Goal: Task Accomplishment & Management: Manage account settings

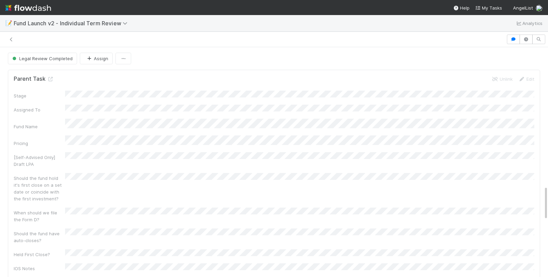
scroll to position [925, 0]
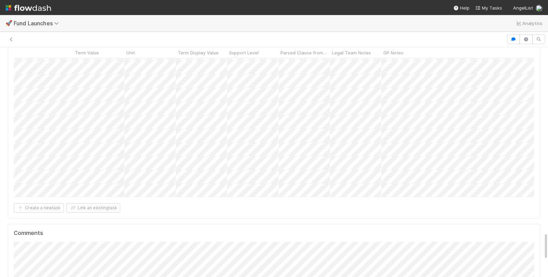
scroll to position [139, 521]
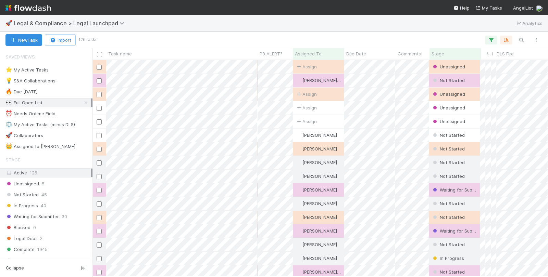
scroll to position [217, 456]
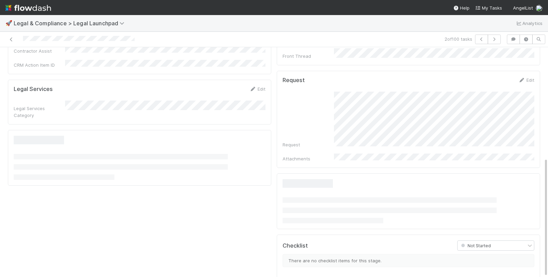
scroll to position [345, 0]
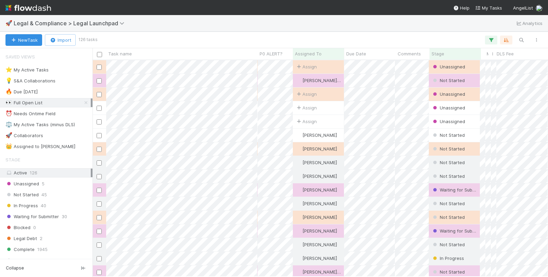
scroll to position [217, 456]
drag, startPoint x: 85, startPoint y: 102, endPoint x: 79, endPoint y: 101, distance: 6.3
click at [85, 102] on icon at bounding box center [86, 103] width 7 height 4
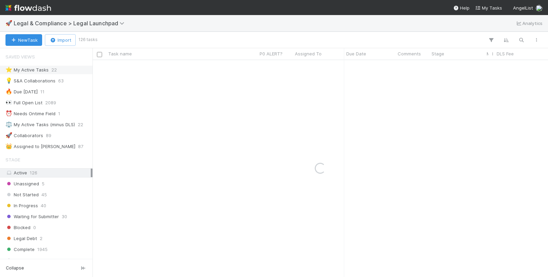
click at [48, 72] on div "⭐ My Active Tasks 22" at bounding box center [47, 70] width 85 height 9
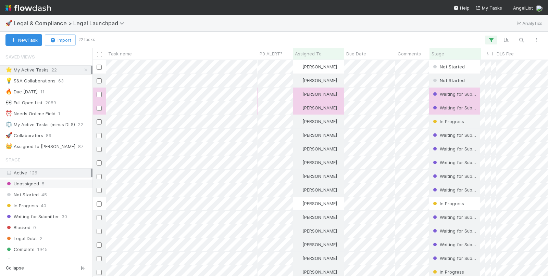
scroll to position [217, 456]
click at [435, 54] on span "Stage" at bounding box center [438, 53] width 13 height 7
click at [461, 65] on div "Sort First → Last" at bounding box center [471, 67] width 78 height 10
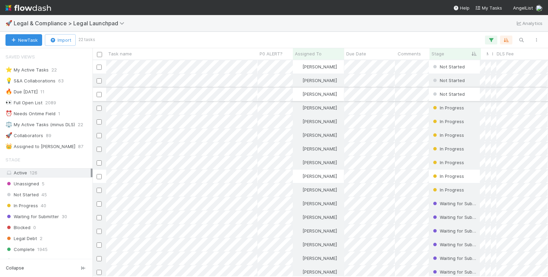
scroll to position [0, 0]
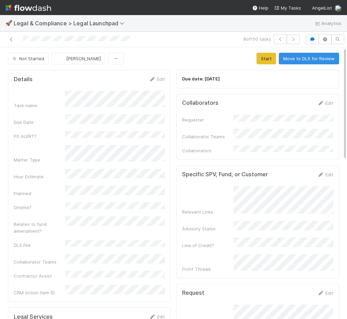
drag, startPoint x: 140, startPoint y: 42, endPoint x: 20, endPoint y: 39, distance: 120.3
click at [20, 39] on div at bounding box center [78, 40] width 151 height 10
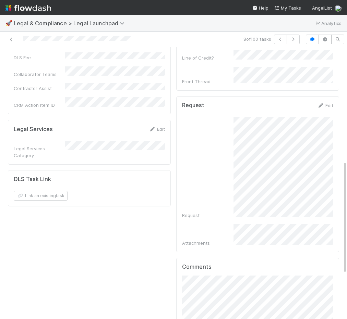
scroll to position [301, 0]
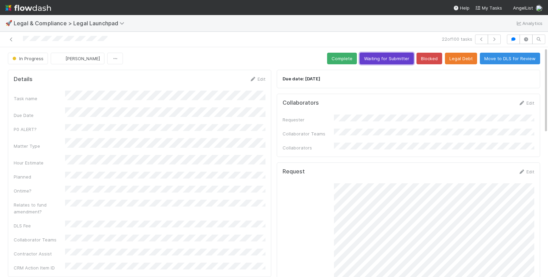
click at [398, 60] on button "Waiting for Submitter" at bounding box center [387, 59] width 54 height 12
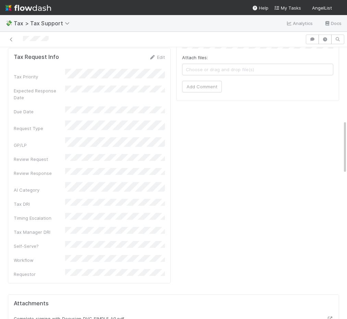
scroll to position [399, 0]
